Goal: Find contact information: Find contact information

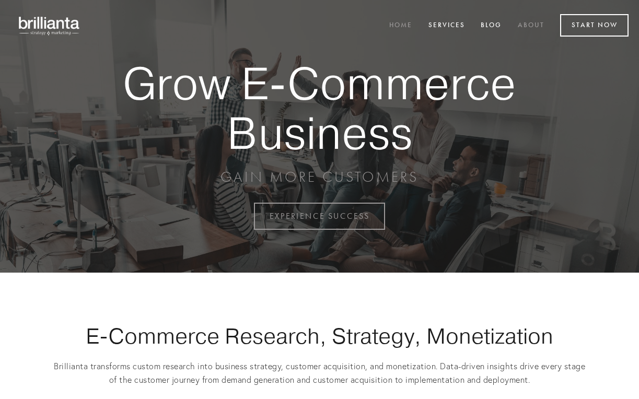
click at [530, 22] on link "About" at bounding box center [531, 25] width 40 height 17
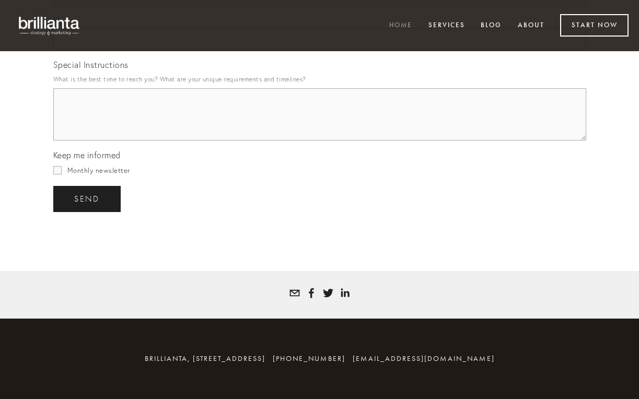
scroll to position [3066, 0]
drag, startPoint x: 543, startPoint y: 358, endPoint x: 451, endPoint y: 356, distance: 91.9
click at [451, 356] on div "brillianta, 36 Aberdeen Drive, Carlisle, MA, 01741, United States 978-254-1170 …" at bounding box center [319, 359] width 499 height 14
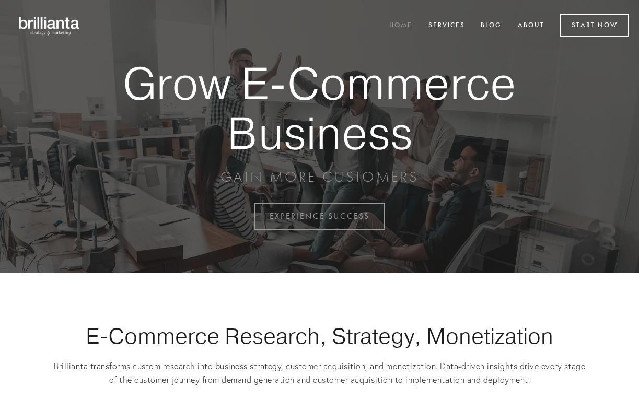
scroll to position [0, 0]
click at [530, 22] on link "About" at bounding box center [531, 25] width 40 height 17
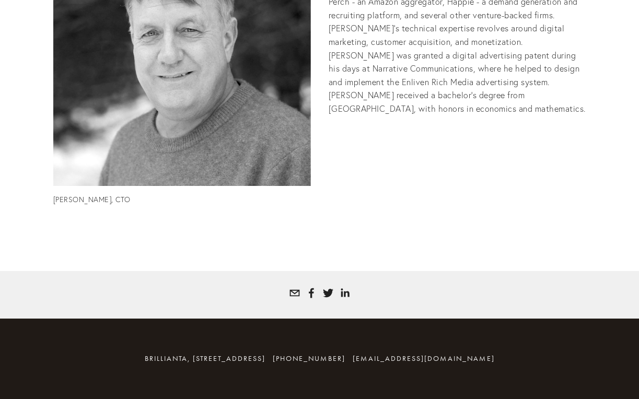
scroll to position [933, 0]
click at [292, 292] on use "tatyana@brillianta.com" at bounding box center [294, 292] width 10 height 7
